Goal: Purchase product/service

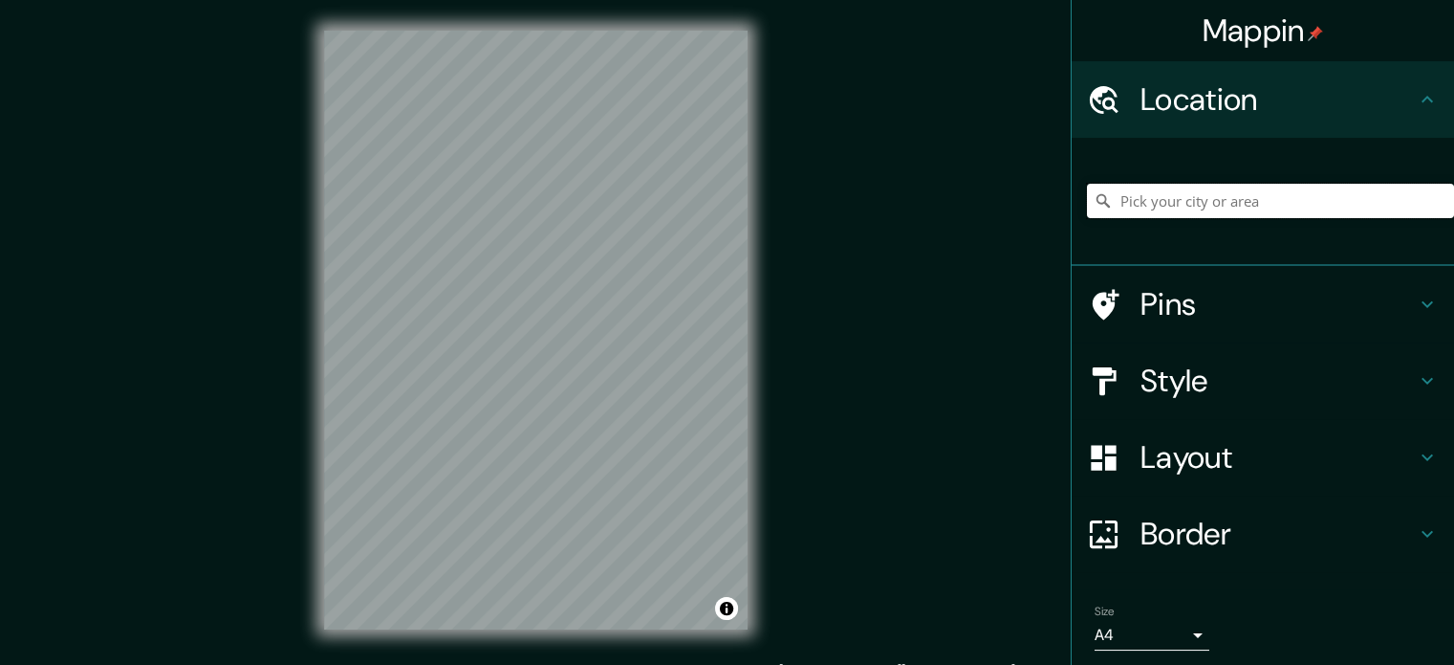
click at [1129, 208] on input "Pick your city or area" at bounding box center [1270, 201] width 367 height 34
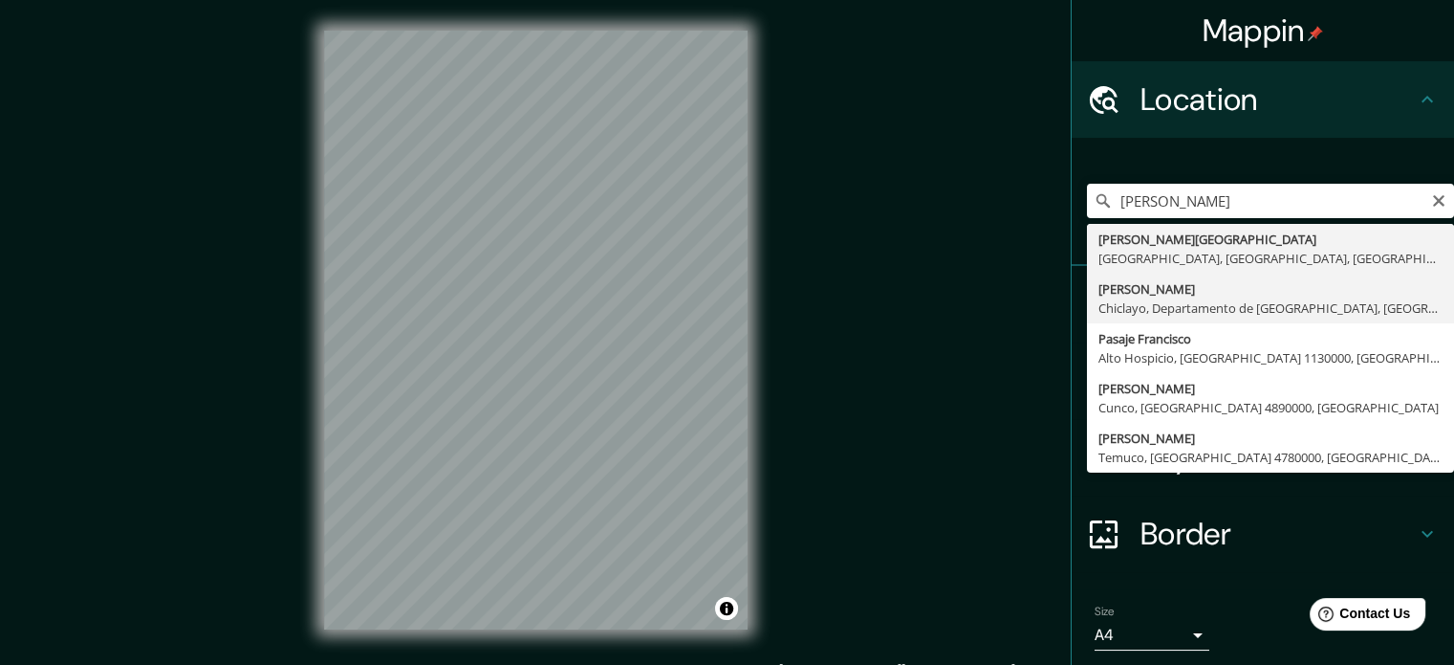
type input "[PERSON_NAME], [GEOGRAPHIC_DATA], [GEOGRAPHIC_DATA], [GEOGRAPHIC_DATA]"
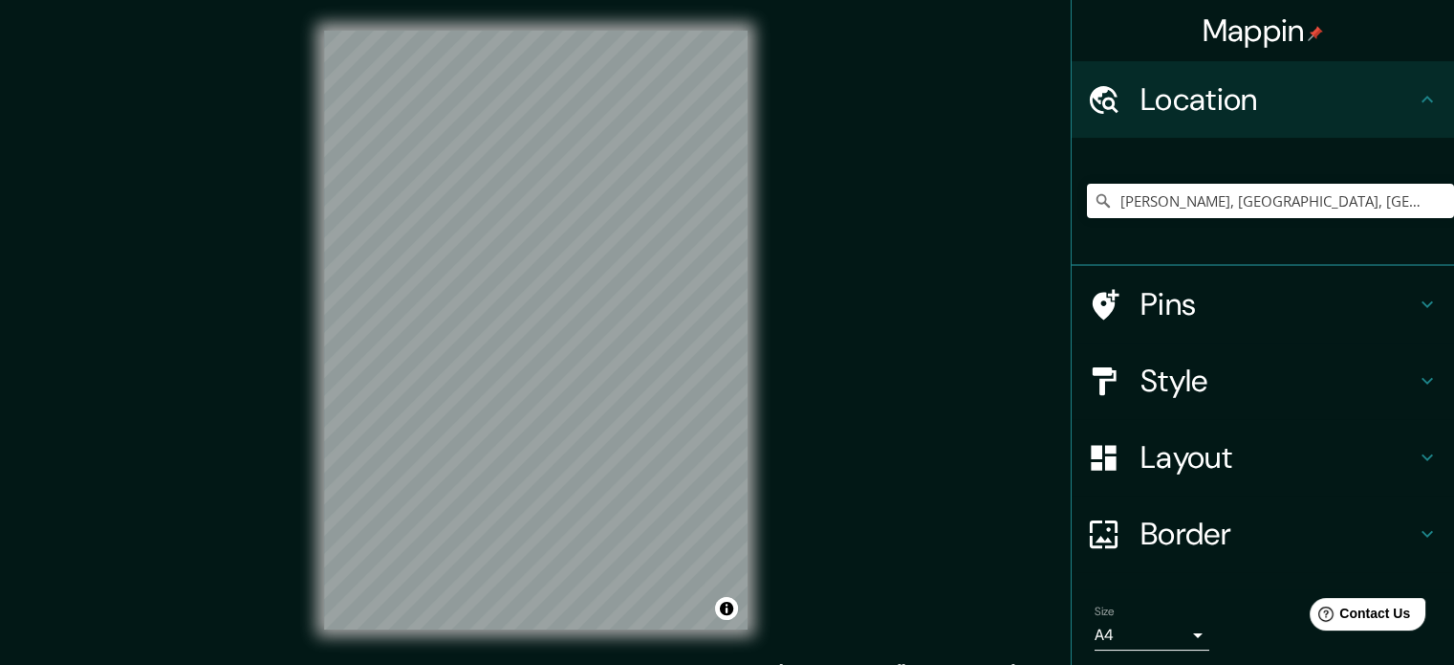
click at [1227, 434] on div "Layout" at bounding box center [1263, 457] width 382 height 76
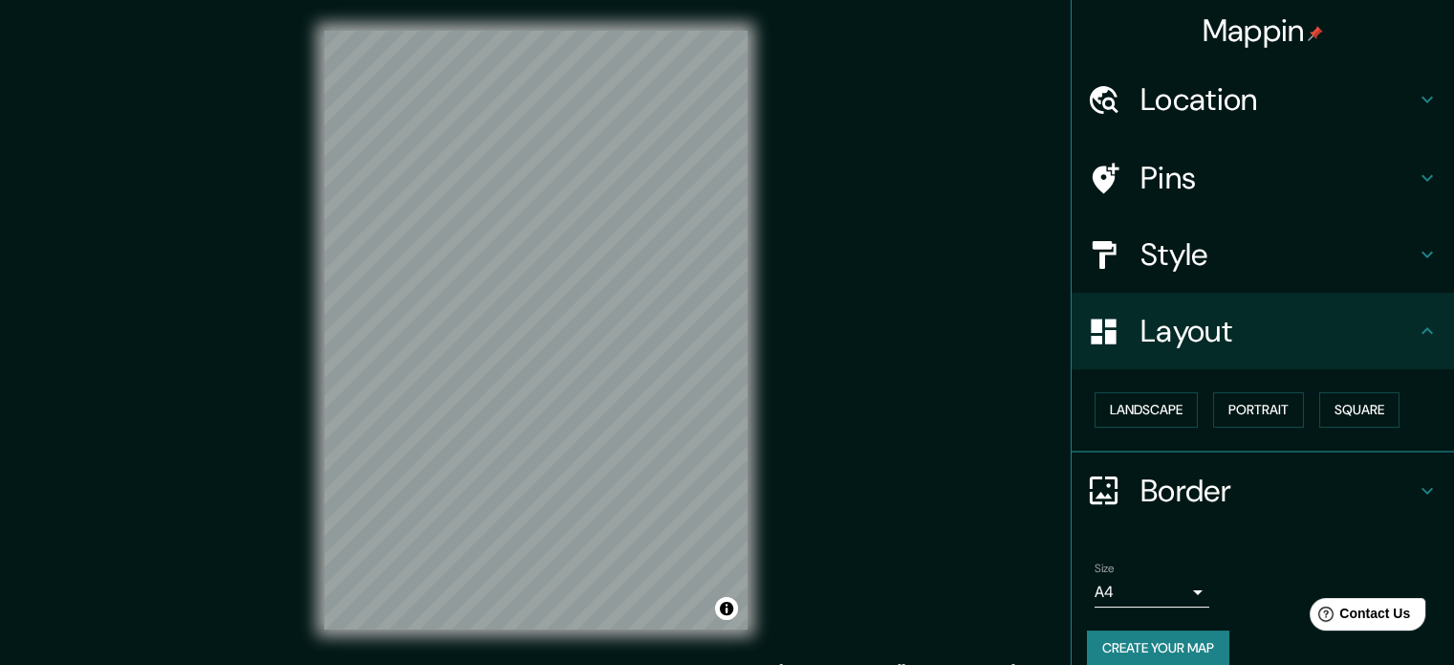
click at [1213, 258] on h4 "Style" at bounding box center [1278, 254] width 275 height 38
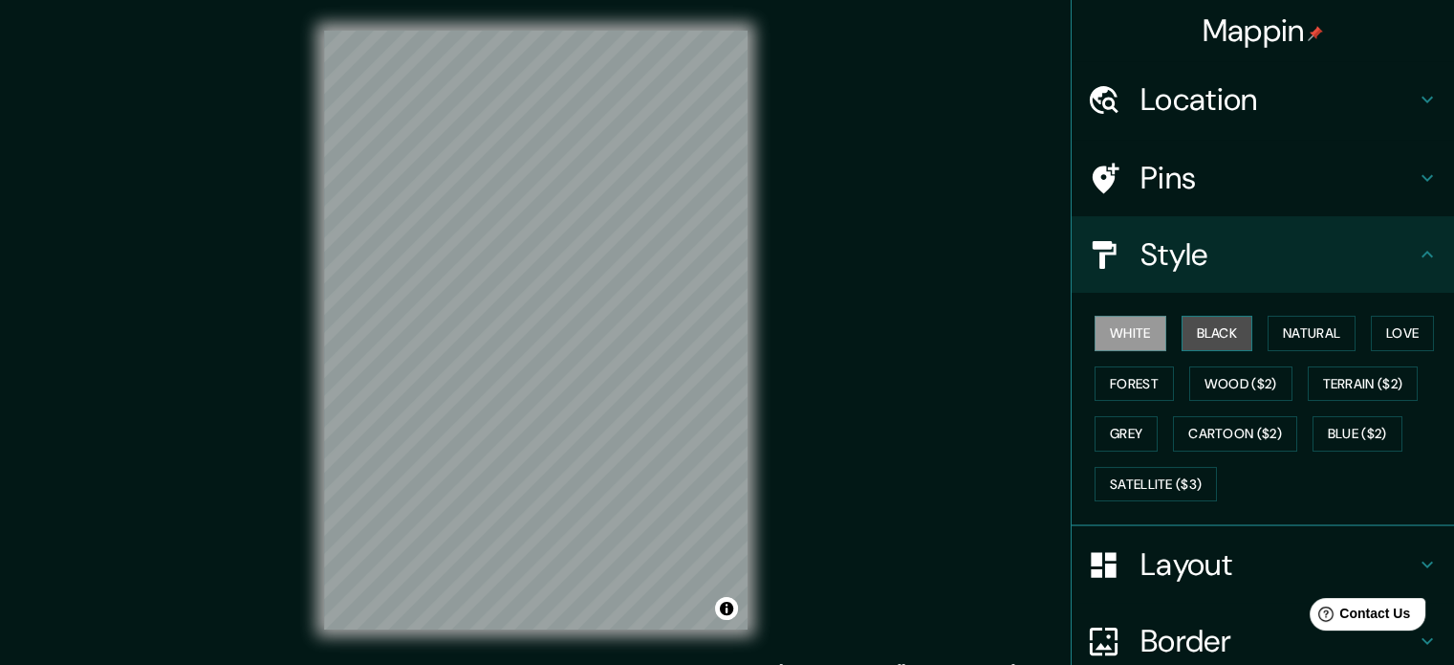
click at [1207, 339] on button "Black" at bounding box center [1218, 333] width 72 height 35
click at [1104, 446] on button "Grey" at bounding box center [1126, 433] width 63 height 35
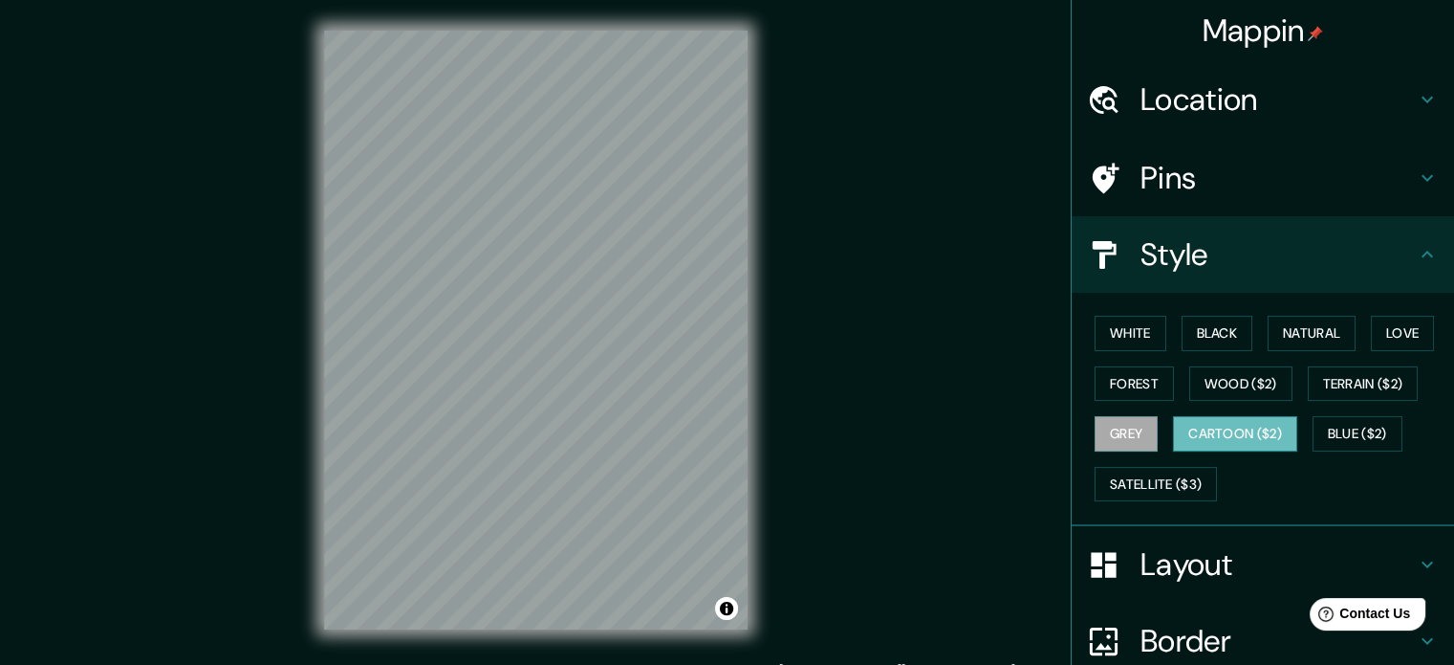
click at [1258, 426] on button "Cartoon ($2)" at bounding box center [1235, 433] width 124 height 35
click at [1375, 435] on button "Blue ($2)" at bounding box center [1358, 433] width 90 height 35
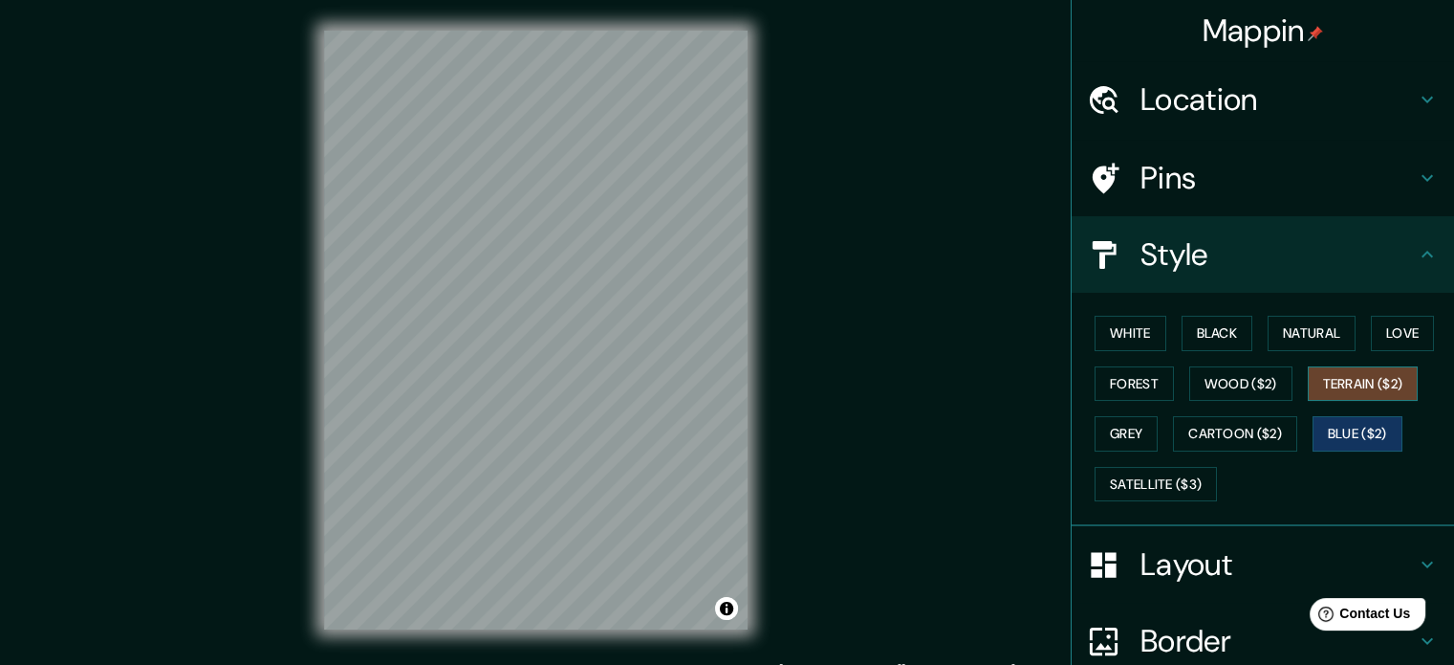
click at [1372, 369] on button "Terrain ($2)" at bounding box center [1363, 383] width 111 height 35
click at [1188, 475] on button "Satellite ($3)" at bounding box center [1156, 484] width 122 height 35
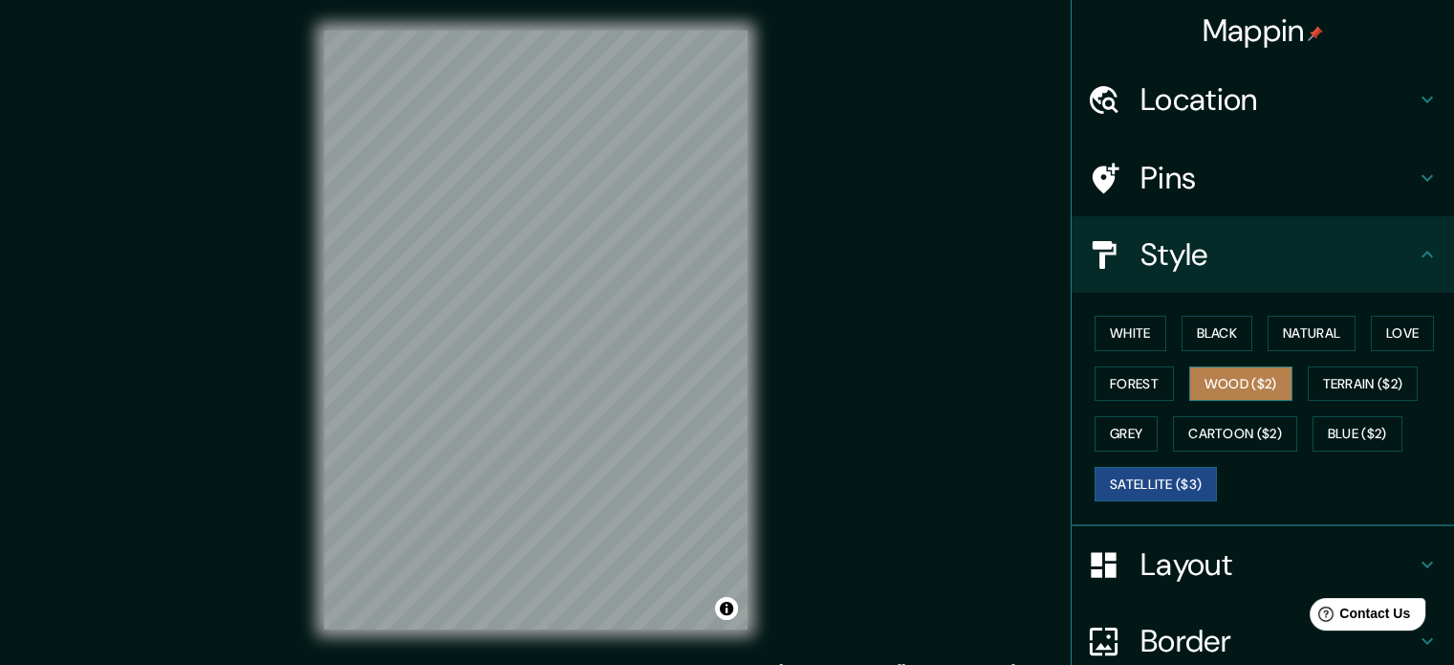
click at [1218, 378] on button "Wood ($2)" at bounding box center [1241, 383] width 103 height 35
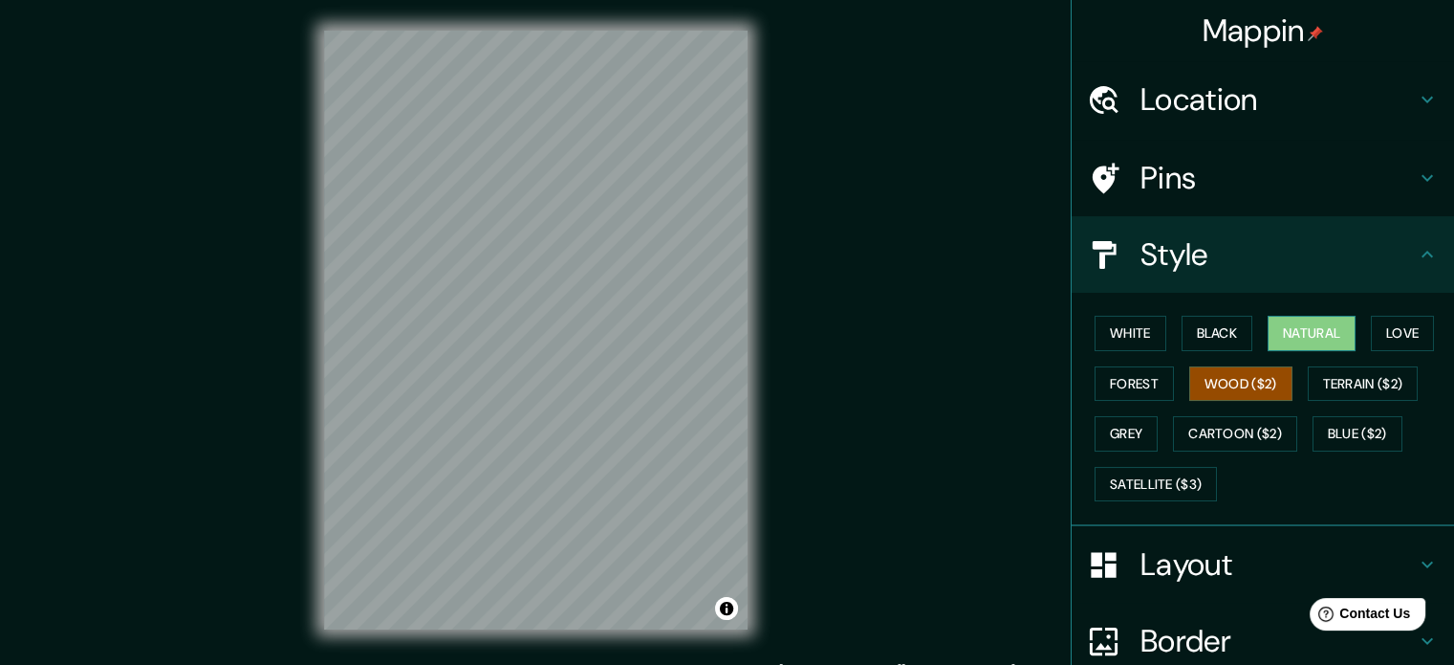
click at [1308, 317] on button "Natural" at bounding box center [1312, 333] width 88 height 35
click at [1381, 329] on button "Love" at bounding box center [1402, 333] width 63 height 35
click at [1231, 386] on button "Wood ($2)" at bounding box center [1241, 383] width 103 height 35
click at [1120, 383] on button "Forest" at bounding box center [1134, 383] width 79 height 35
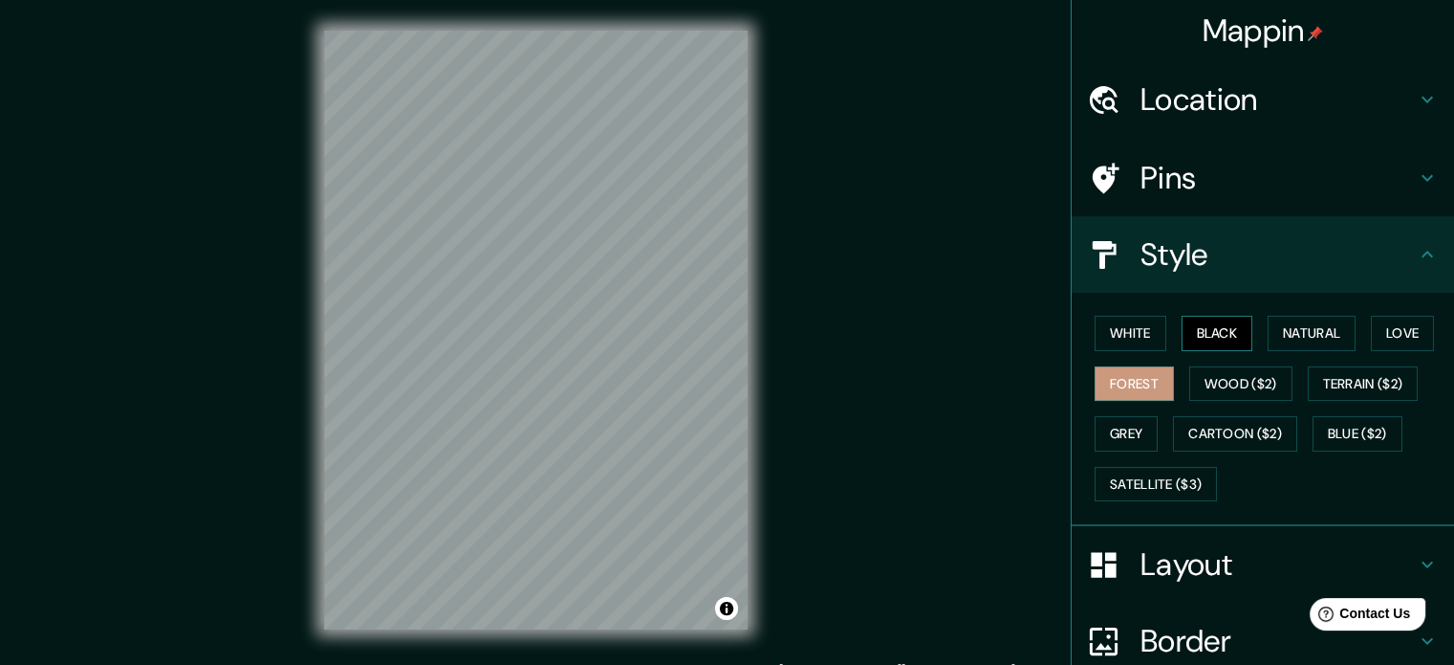
click at [1204, 330] on button "Black" at bounding box center [1218, 333] width 72 height 35
click at [1132, 477] on button "Satellite ($3)" at bounding box center [1156, 484] width 122 height 35
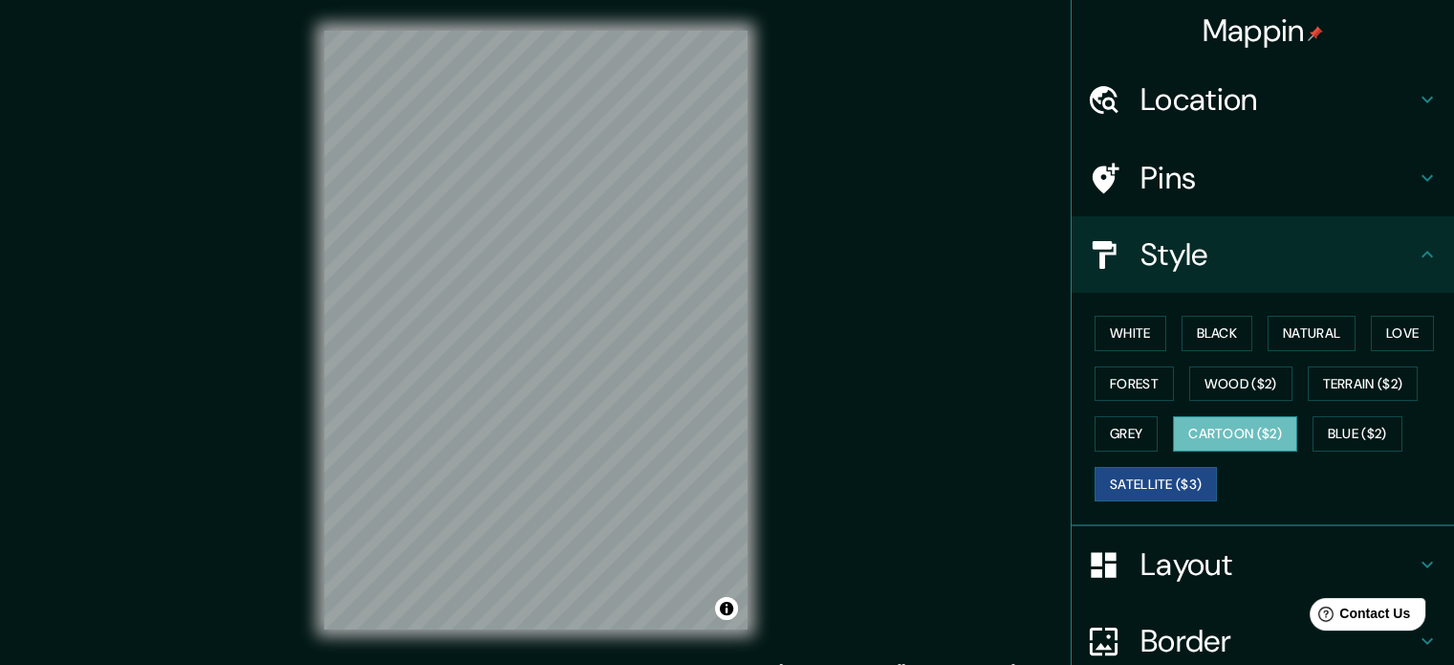
click at [1264, 448] on button "Cartoon ($2)" at bounding box center [1235, 433] width 124 height 35
click at [1355, 398] on button "Terrain ($2)" at bounding box center [1363, 383] width 111 height 35
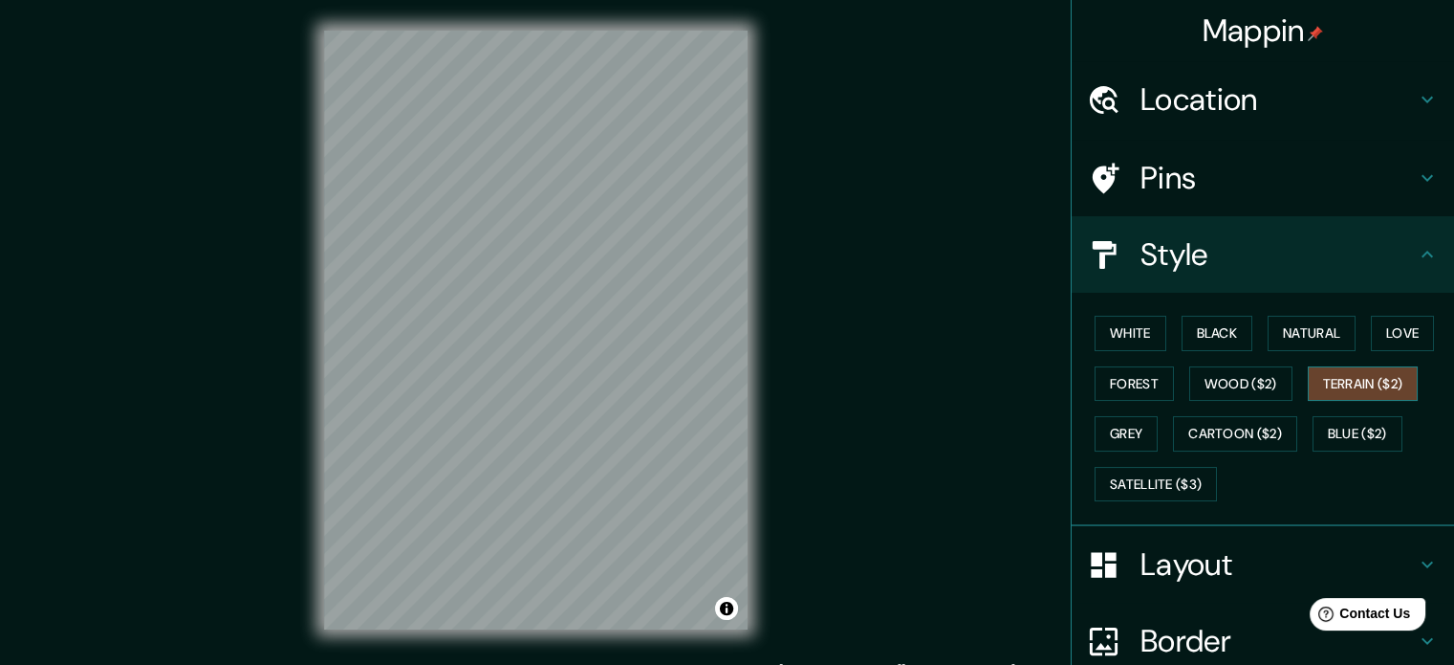
click at [1350, 396] on button "Terrain ($2)" at bounding box center [1363, 383] width 111 height 35
click at [1274, 375] on button "Wood ($2)" at bounding box center [1241, 383] width 103 height 35
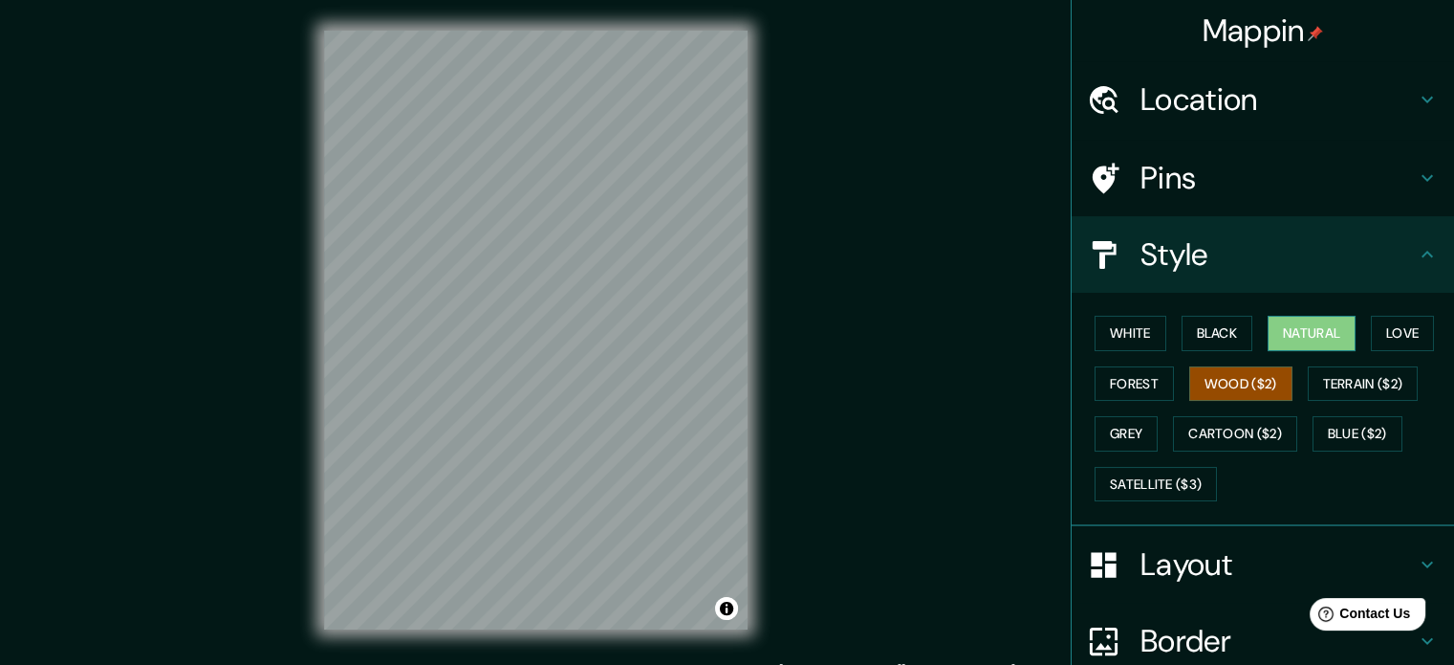
click at [1326, 339] on button "Natural" at bounding box center [1312, 333] width 88 height 35
click at [1402, 336] on button "Love" at bounding box center [1402, 333] width 63 height 35
click at [1281, 338] on button "Natural" at bounding box center [1312, 333] width 88 height 35
click at [1135, 326] on button "White" at bounding box center [1131, 333] width 72 height 35
